Goal: Information Seeking & Learning: Stay updated

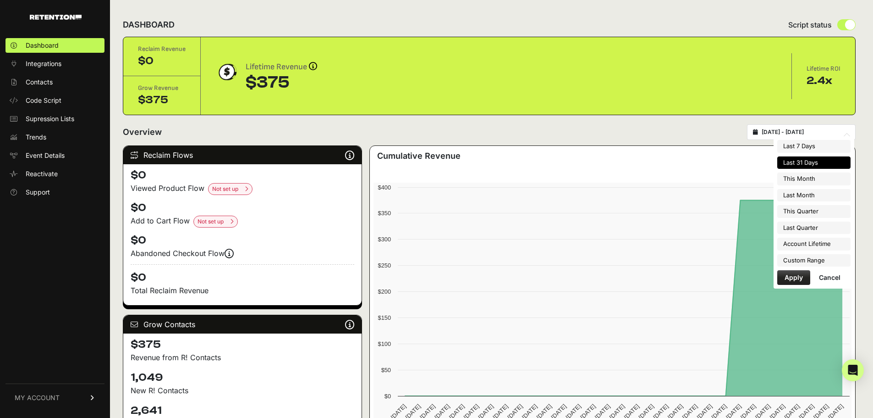
click at [831, 131] on input "[DATE] - [DATE]" at bounding box center [806, 131] width 88 height 7
click at [809, 242] on li "Account Lifetime" at bounding box center [813, 243] width 73 height 13
click at [781, 135] on input "[DATE] - [DATE]" at bounding box center [806, 131] width 88 height 7
click at [811, 248] on li "Account Lifetime" at bounding box center [813, 243] width 73 height 13
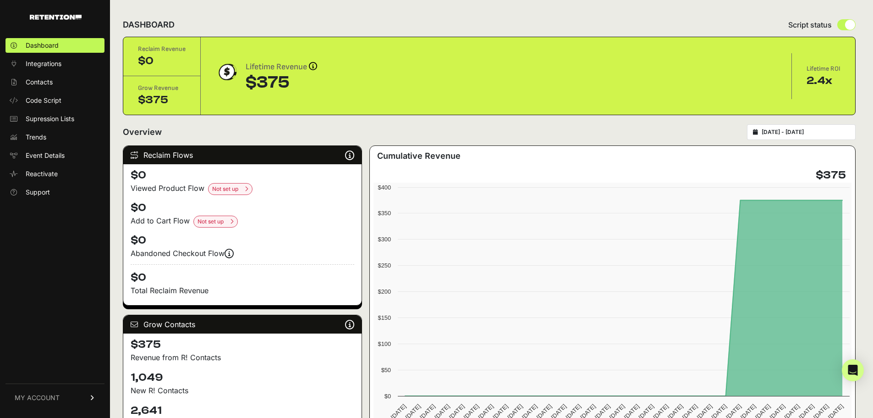
click at [801, 129] on input "2025-07-23 - 2025-08-22" at bounding box center [806, 131] width 88 height 7
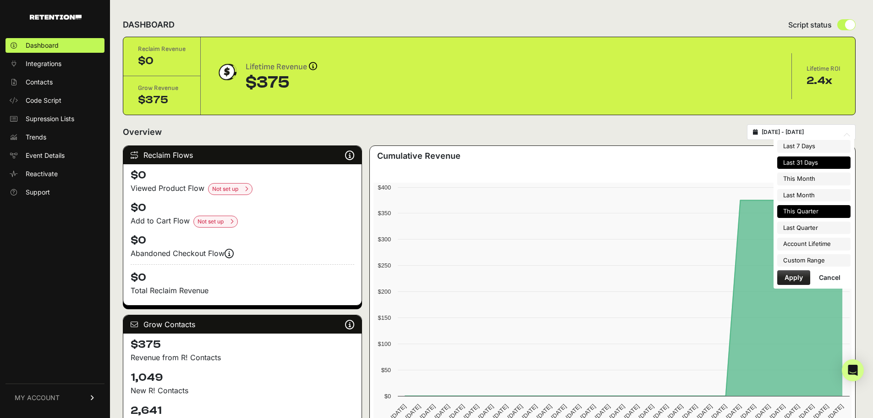
click at [815, 210] on li "This Quarter" at bounding box center [813, 211] width 73 height 13
type input "2025-07-01 - 2025-09-30"
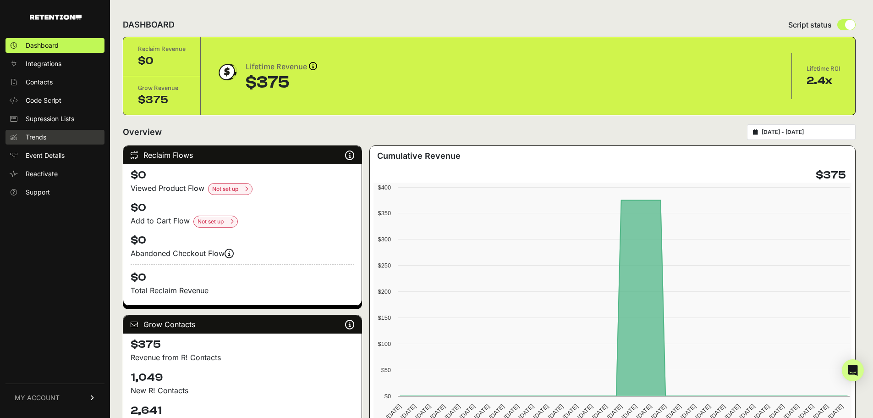
click at [41, 132] on span "Trends" at bounding box center [36, 136] width 21 height 9
